Goal: Task Accomplishment & Management: Manage account settings

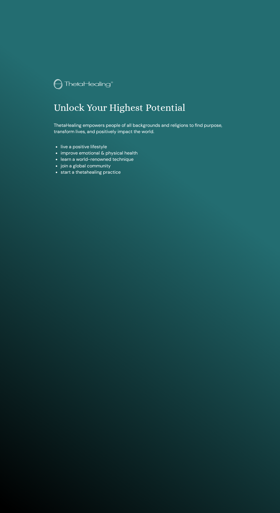
scroll to position [467, 0]
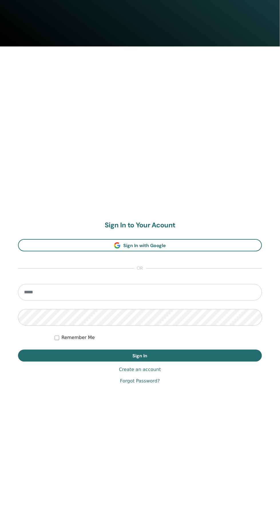
click at [224, 291] on input "email" at bounding box center [140, 292] width 244 height 17
type input "**********"
click at [18, 350] on button "Sign In" at bounding box center [140, 356] width 244 height 12
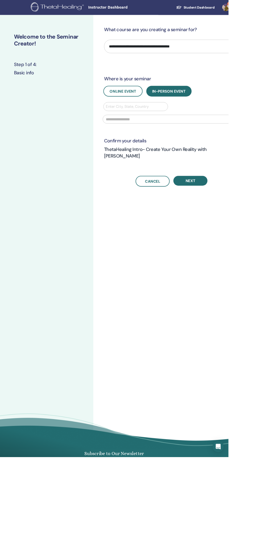
click at [279, 9] on link "1" at bounding box center [278, 9] width 23 height 18
click at [273, 99] on link "Notifications 1" at bounding box center [275, 98] width 55 height 9
